Goal: Task Accomplishment & Management: Use online tool/utility

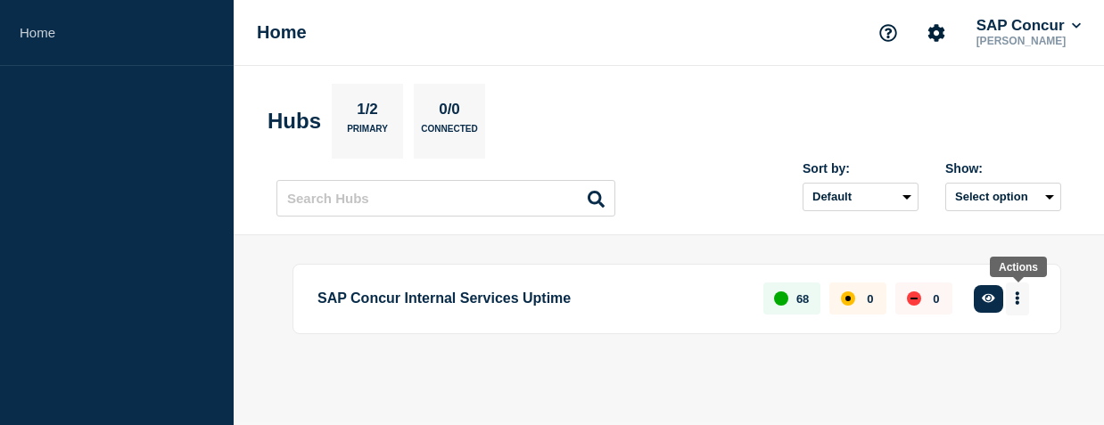
click at [1024, 293] on button "More actions" at bounding box center [1017, 299] width 23 height 33
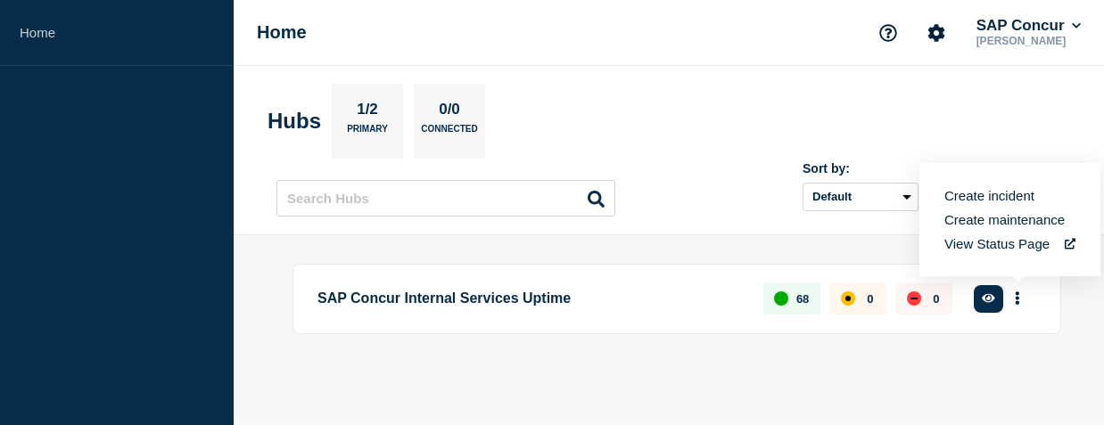
click at [991, 195] on button "Create incident" at bounding box center [989, 195] width 90 height 15
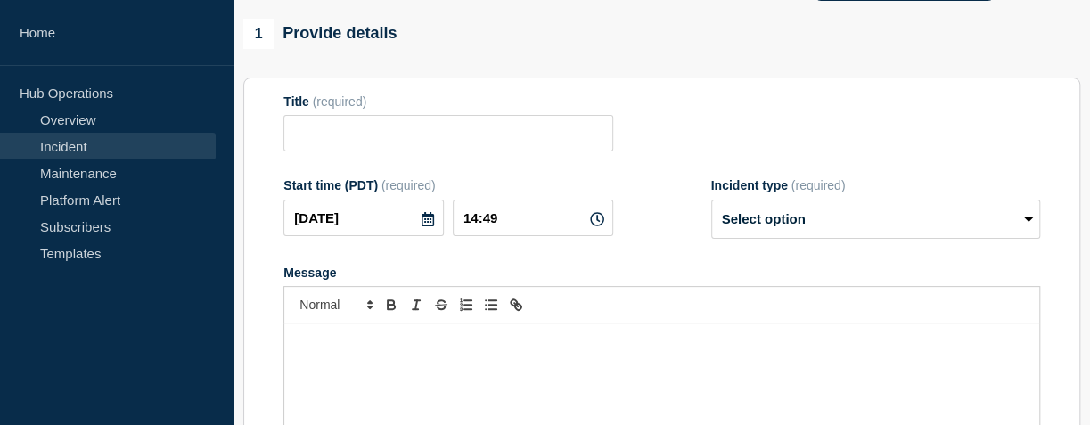
scroll to position [138, 0]
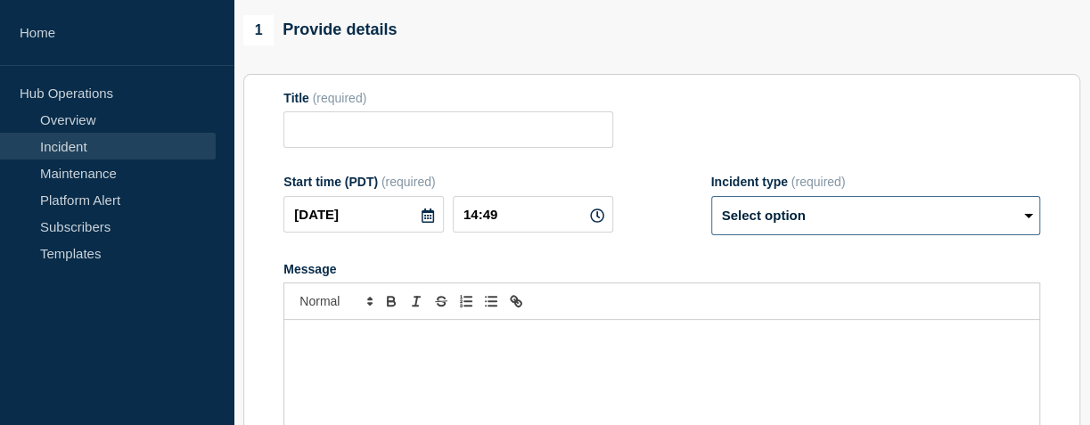
click at [804, 217] on select "Select option Investigating Identified Monitoring" at bounding box center [876, 215] width 329 height 39
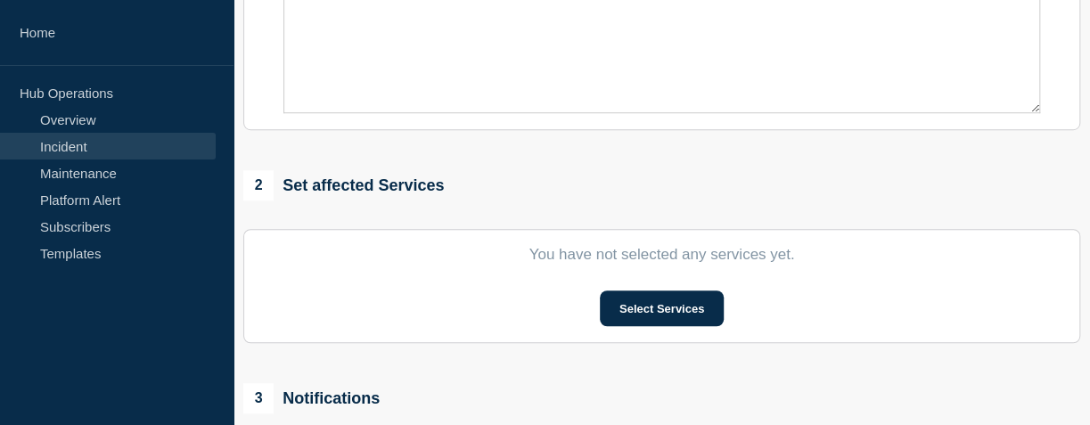
scroll to position [570, 0]
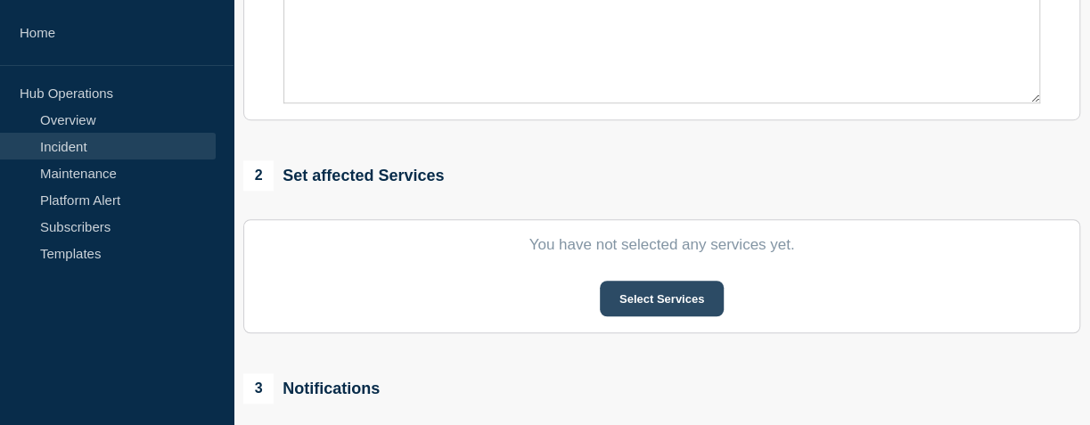
click at [636, 295] on button "Select Services" at bounding box center [662, 299] width 124 height 36
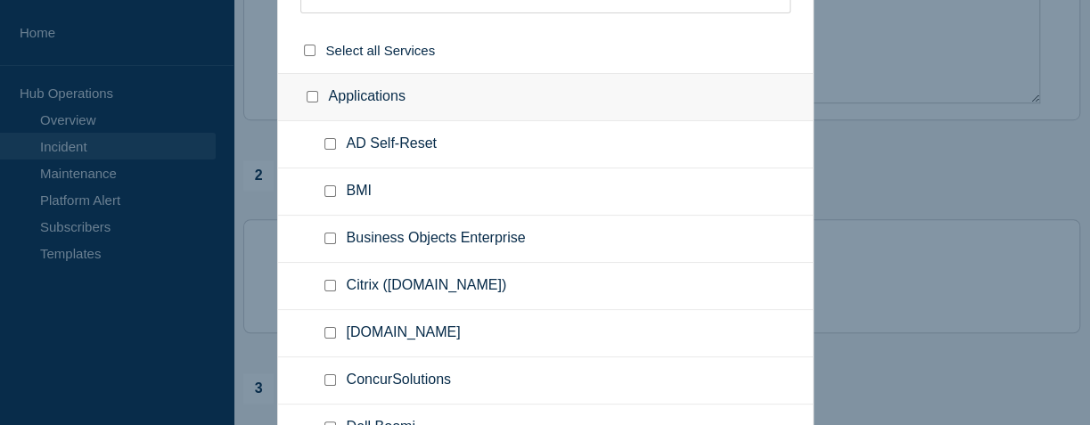
click at [1083, 169] on div at bounding box center [545, 212] width 1090 height 425
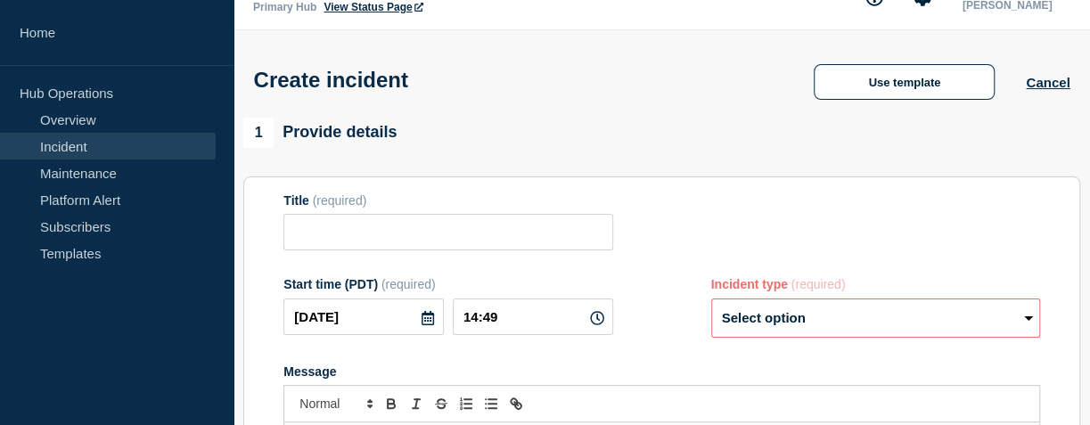
scroll to position [29, 0]
